Goal: Information Seeking & Learning: Learn about a topic

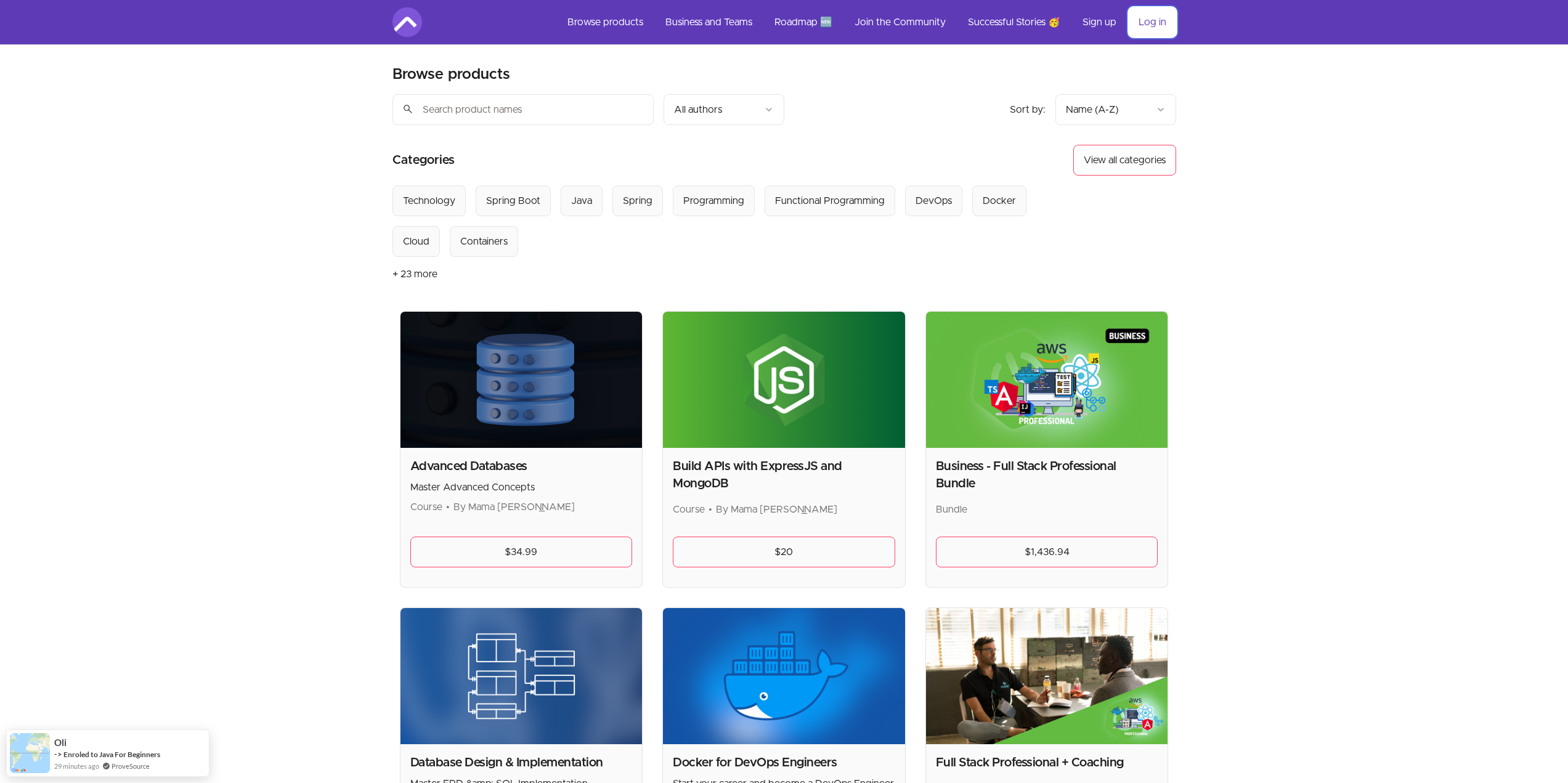
click at [1164, 23] on link "Log in" at bounding box center [1153, 22] width 47 height 30
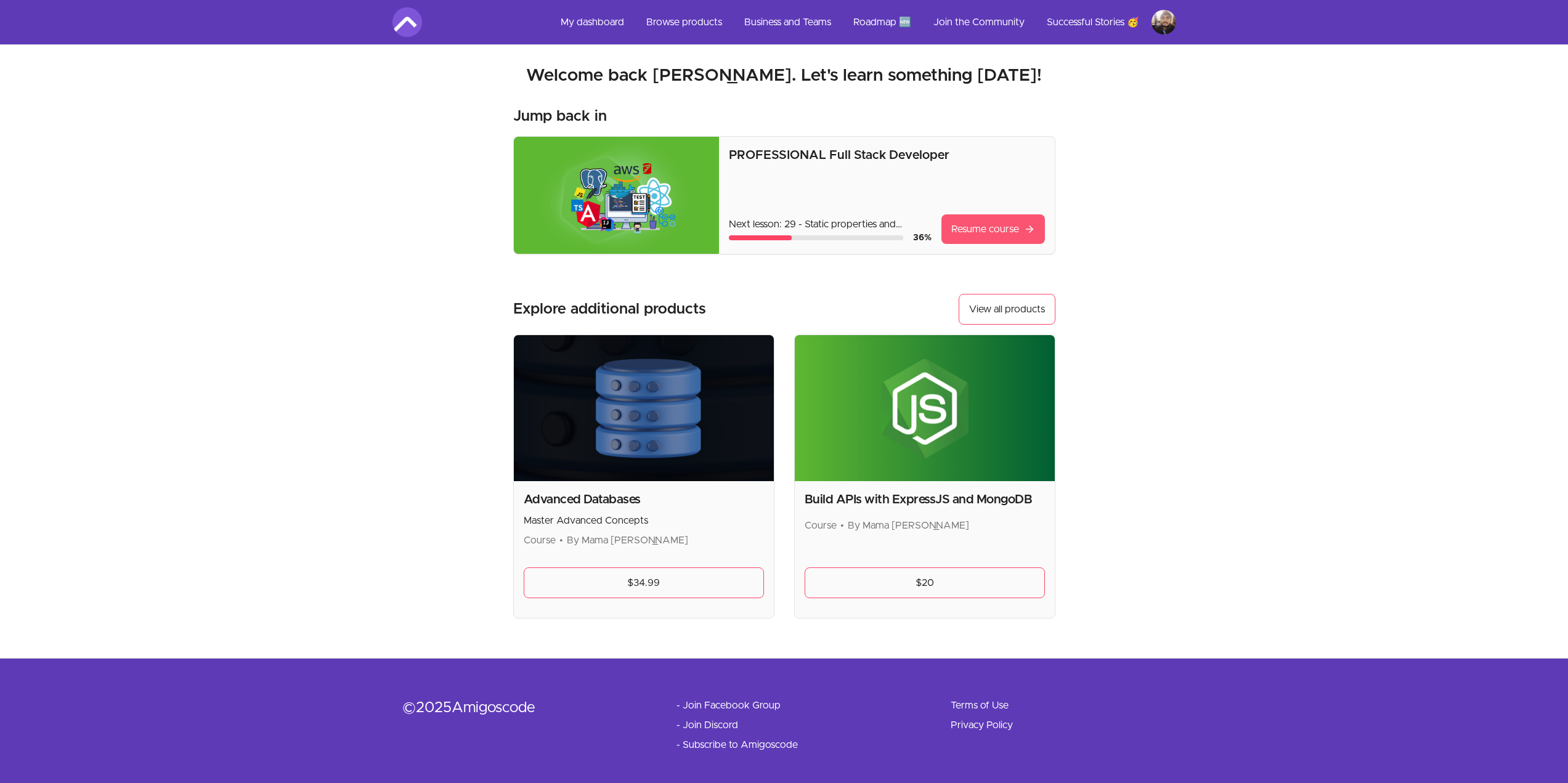
click at [975, 228] on link "Resume course" at bounding box center [993, 230] width 103 height 30
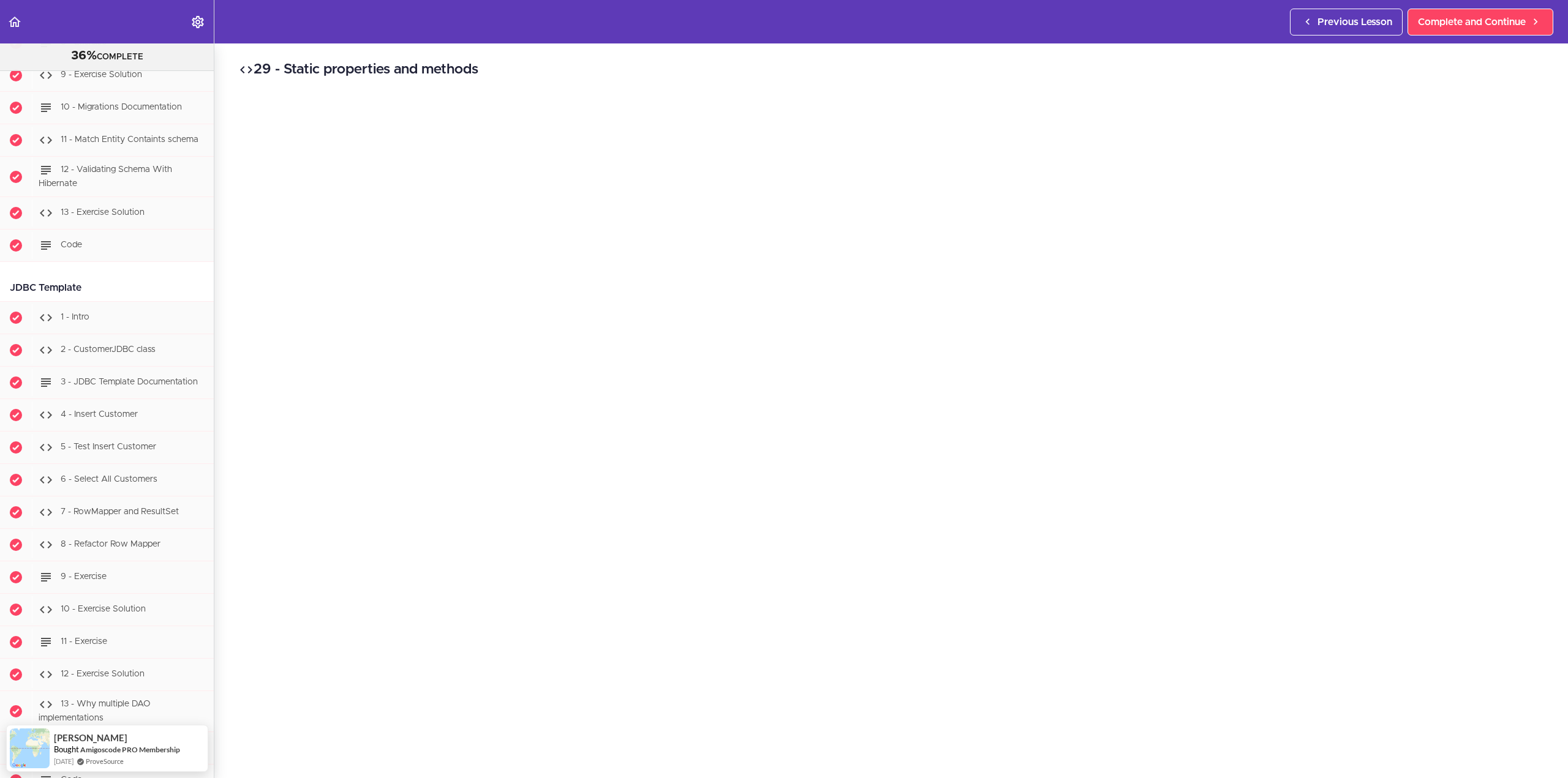
scroll to position [4866, 0]
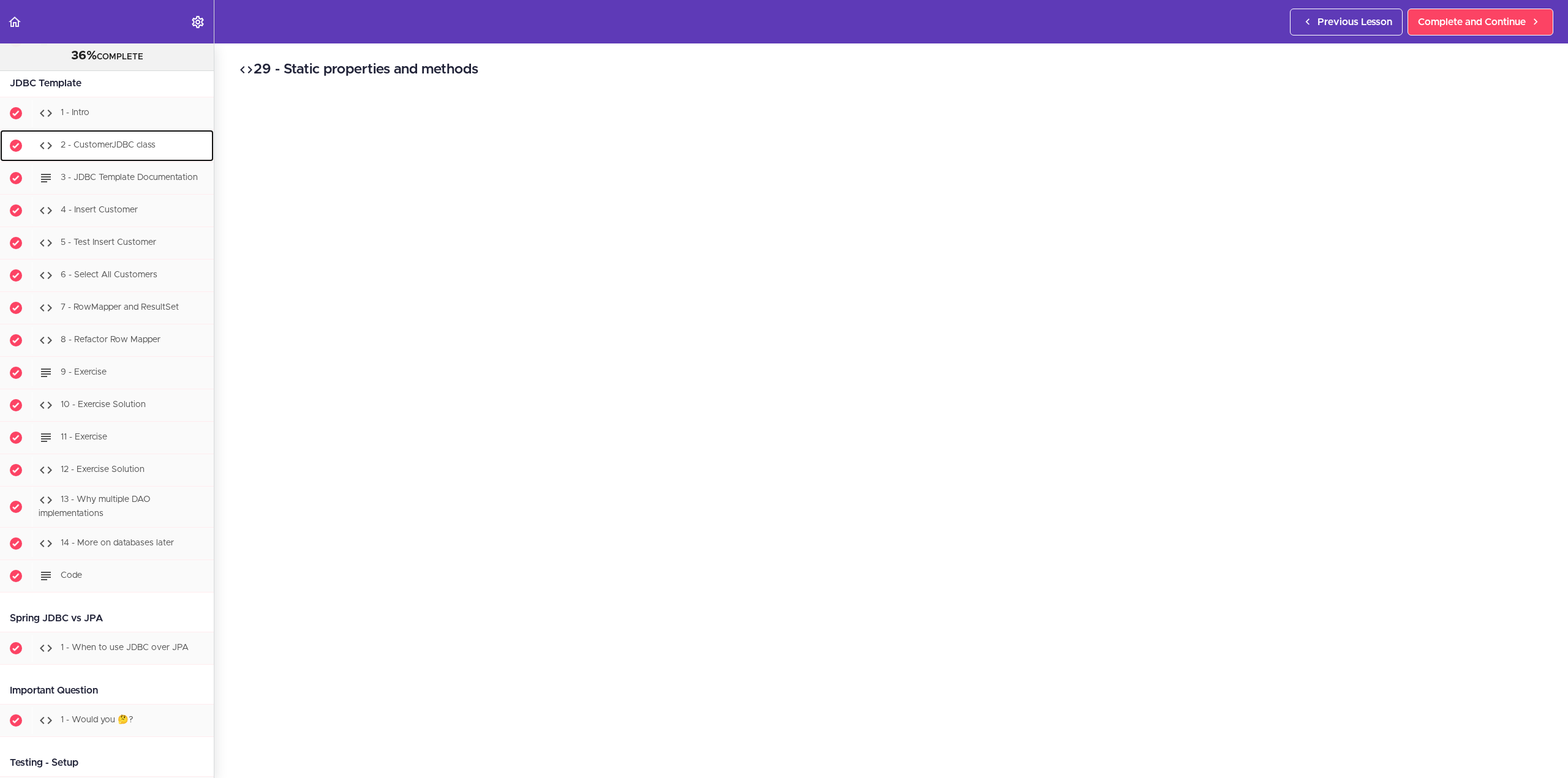
click at [135, 150] on span "2 - CustomerJDBC class" at bounding box center [108, 146] width 95 height 9
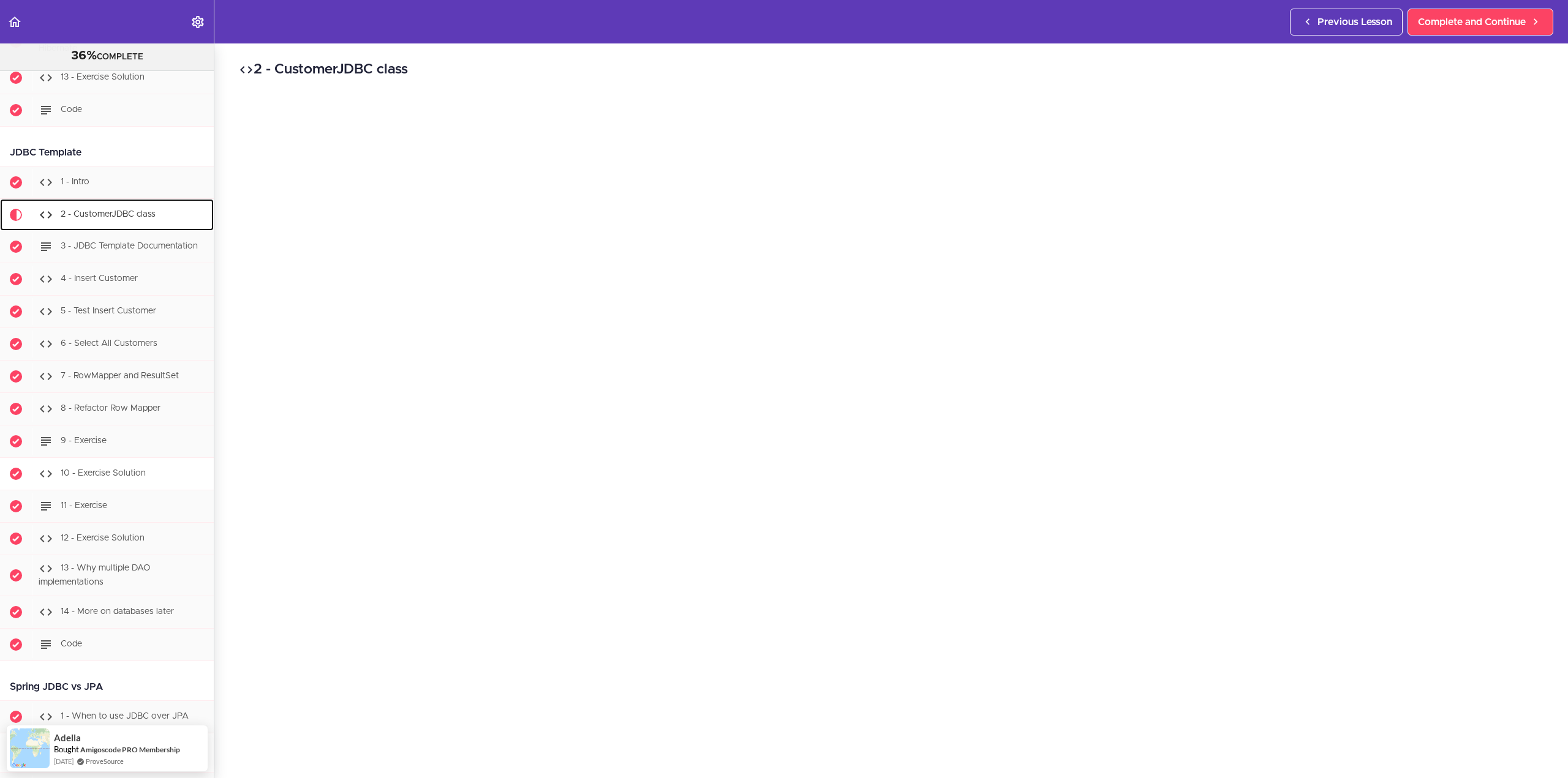
scroll to position [4719, 0]
